Goal: Task Accomplishment & Management: Manage account settings

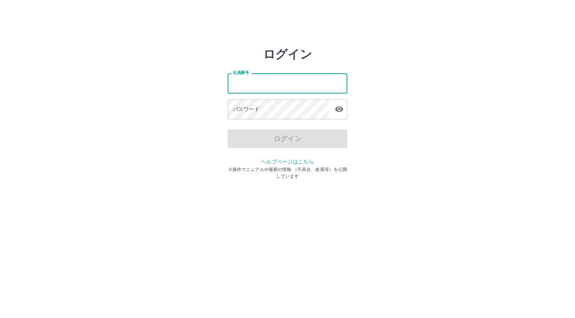
type input "*******"
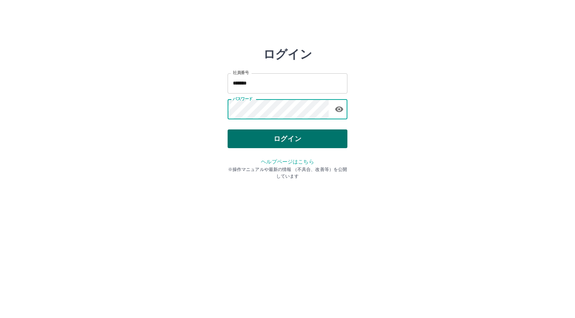
click at [274, 137] on button "ログイン" at bounding box center [288, 138] width 120 height 19
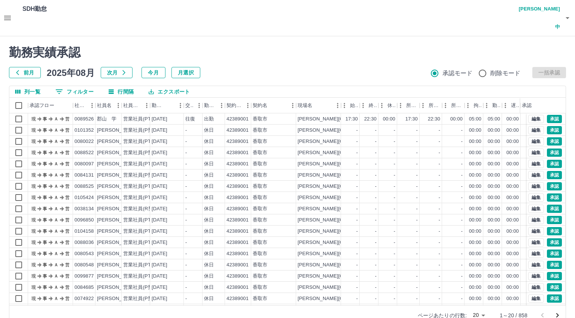
click at [476, 295] on body "SDH勤怠 [PERSON_NAME]中 勤務実績承認 前月 [DATE] 次月 今月 月選択 承認モード 削除モード 一括承認 列一覧 0 フィルター 行間…" at bounding box center [287, 167] width 575 height 334
click at [477, 290] on li "500" at bounding box center [478, 288] width 25 height 13
type input "***"
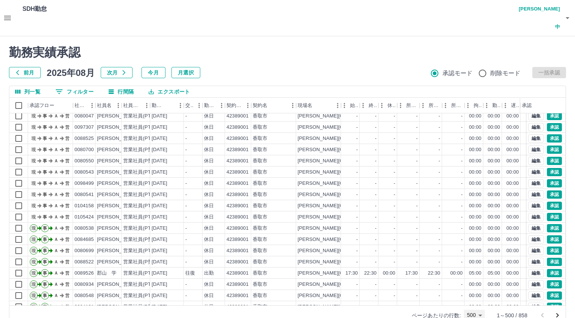
scroll to position [2372, 0]
click at [548, 212] on button "承認" at bounding box center [554, 216] width 15 height 8
click at [547, 201] on button "承認" at bounding box center [554, 205] width 15 height 8
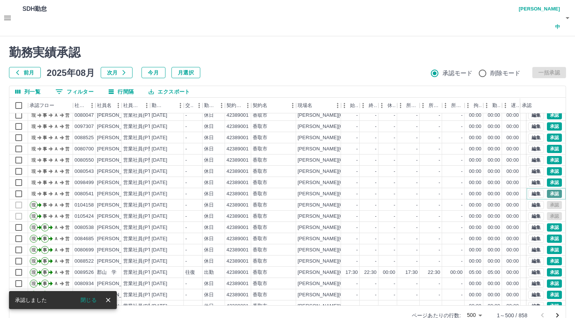
click at [552, 190] on button "承認" at bounding box center [554, 194] width 15 height 8
click at [547, 178] on button "承認" at bounding box center [554, 182] width 15 height 8
click at [547, 167] on button "承認" at bounding box center [554, 171] width 15 height 8
click at [547, 156] on button "承認" at bounding box center [554, 160] width 15 height 8
click at [547, 145] on button "承認" at bounding box center [554, 149] width 15 height 8
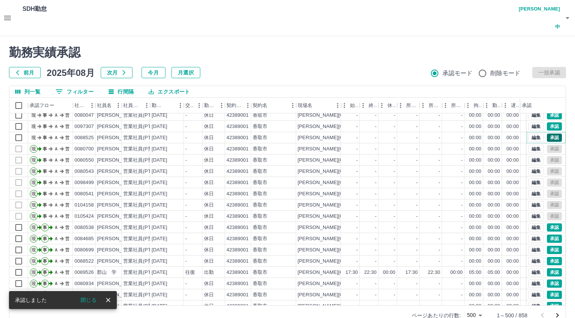
click at [548, 134] on button "承認" at bounding box center [554, 138] width 15 height 8
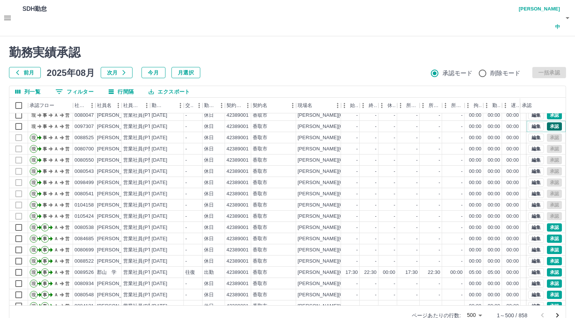
click at [547, 122] on button "承認" at bounding box center [554, 126] width 15 height 8
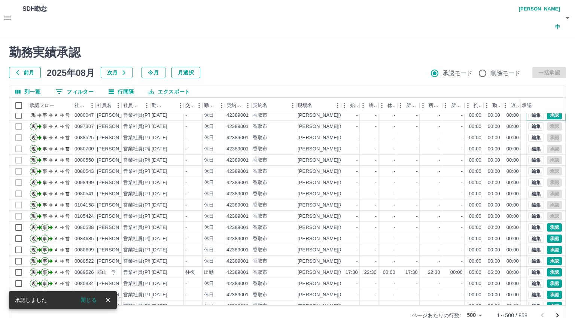
click at [547, 111] on button "承認" at bounding box center [554, 115] width 15 height 8
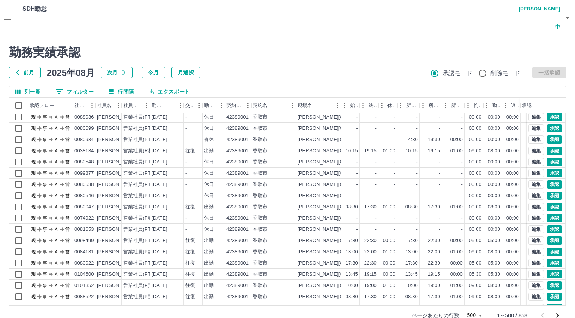
scroll to position [1160, 0]
